Goal: Task Accomplishment & Management: Manage account settings

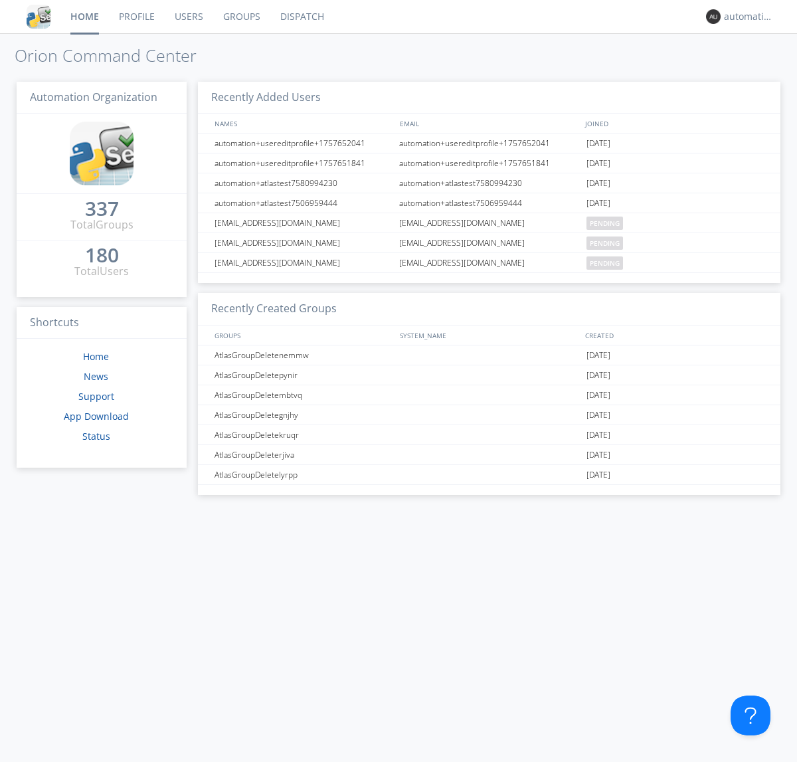
click at [301, 17] on link "Dispatch" at bounding box center [302, 16] width 64 height 33
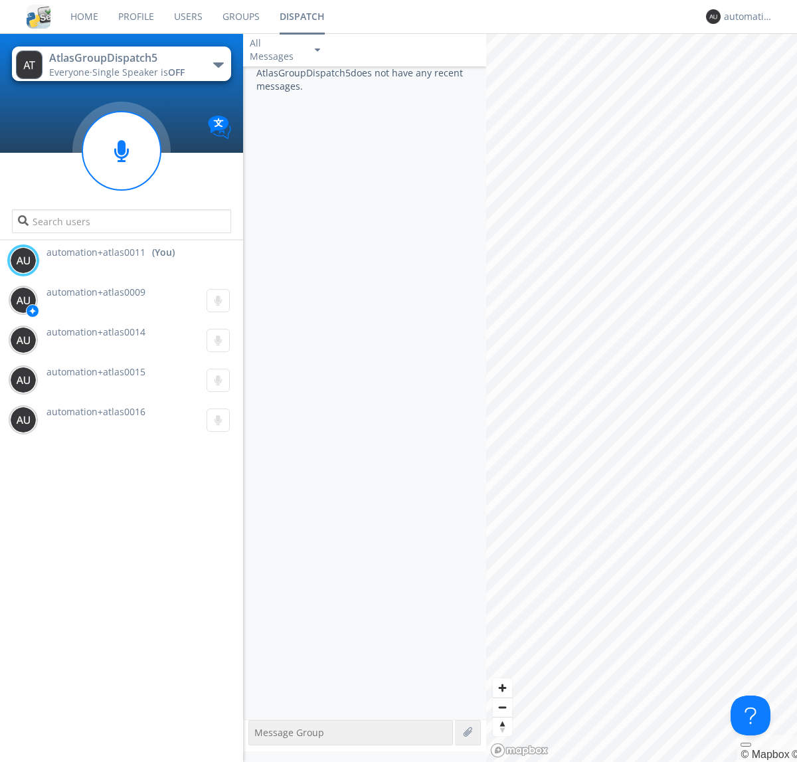
click at [218, 64] on div "button" at bounding box center [218, 64] width 11 height 5
click at [0, 0] on span "AtlasGroupDispatch6" at bounding box center [0, 0] width 0 height 0
click at [218, 64] on div "button" at bounding box center [218, 64] width 11 height 5
click at [0, 0] on span "AtlasGroupDispatch5" at bounding box center [0, 0] width 0 height 0
click at [745, 17] on div "automation+atlas0011" at bounding box center [749, 16] width 50 height 13
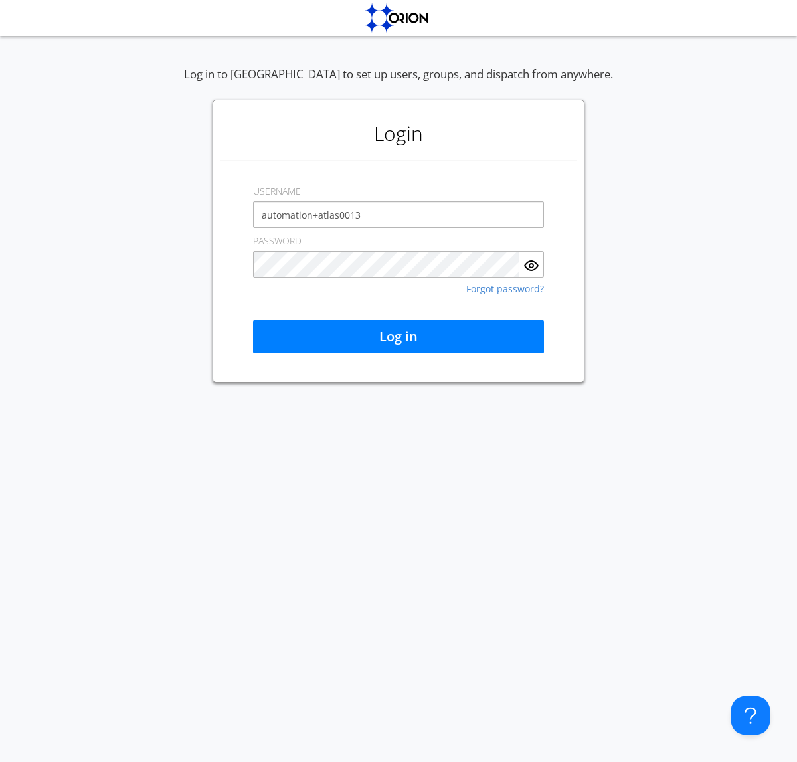
type input "automation+atlas0013"
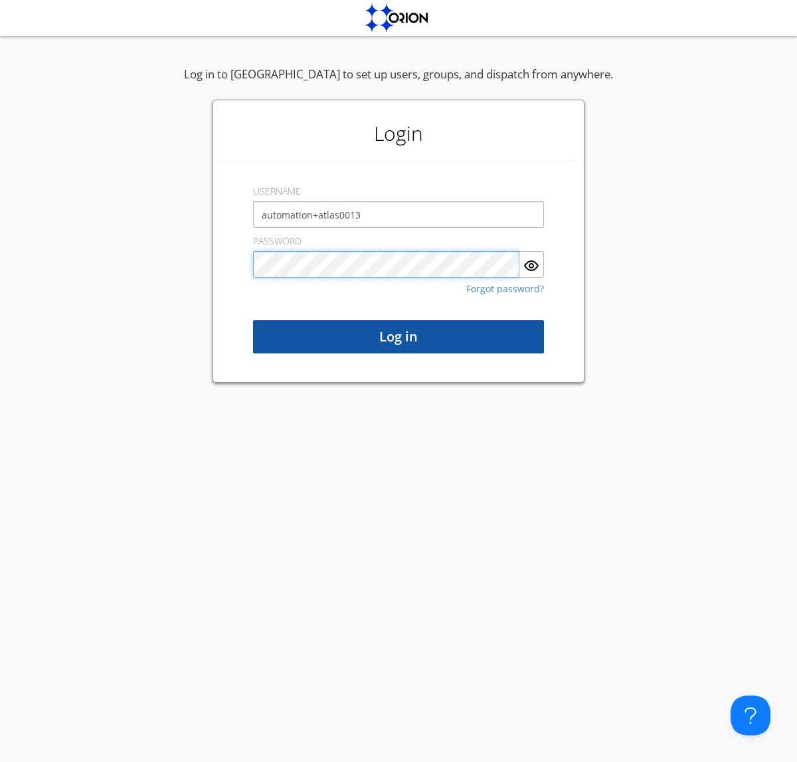
click at [398, 337] on button "Log in" at bounding box center [398, 336] width 291 height 33
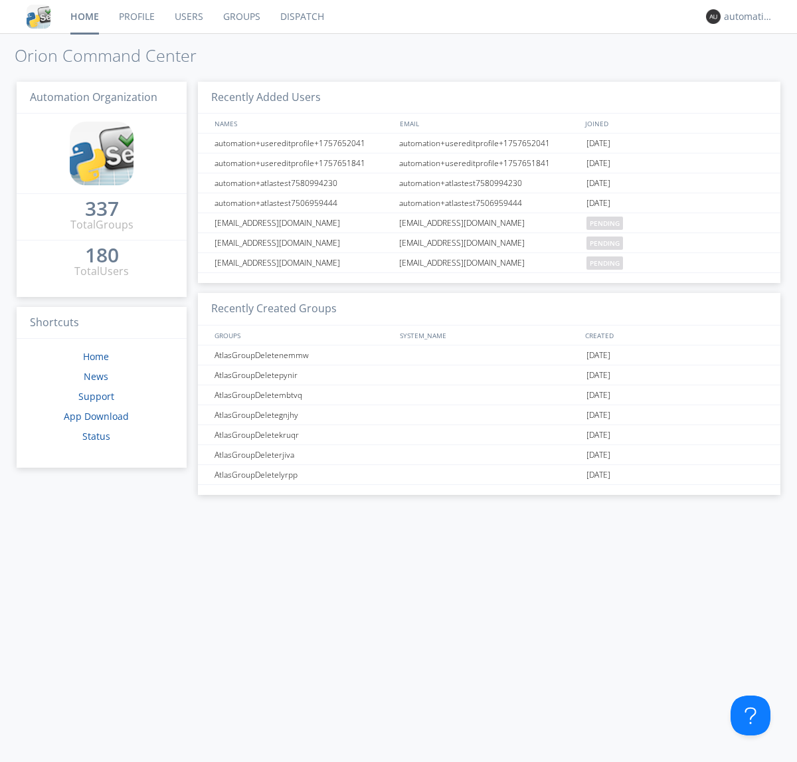
click at [301, 17] on link "Dispatch" at bounding box center [302, 16] width 64 height 33
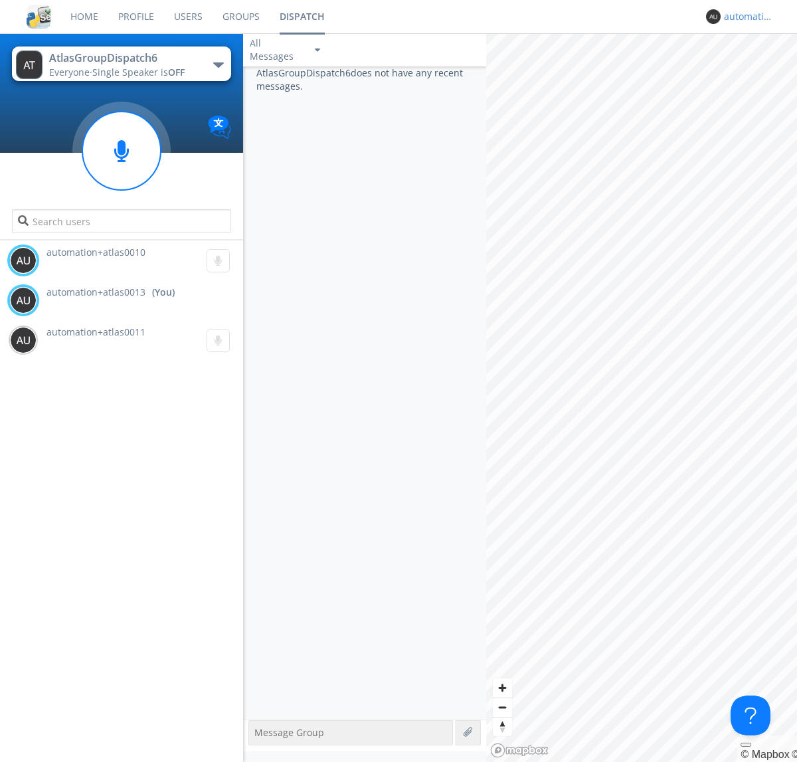
click at [745, 17] on div "automation+atlas0013" at bounding box center [749, 16] width 50 height 13
click at [755, 70] on div "Log Out" at bounding box center [755, 70] width 68 height 24
